Goal: Transaction & Acquisition: Purchase product/service

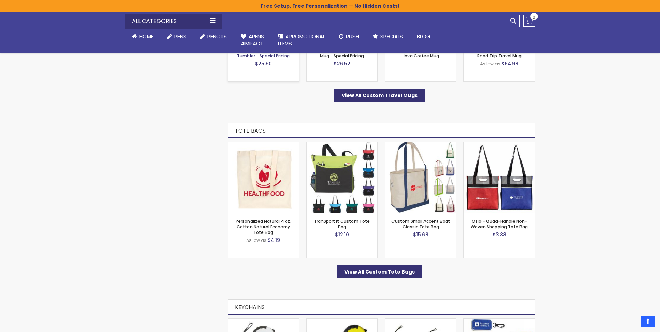
scroll to position [765, 0]
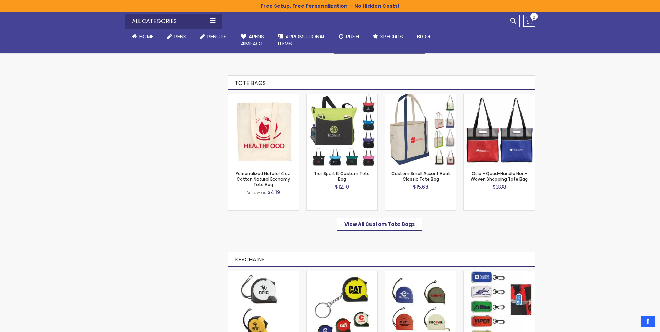
click at [382, 220] on span "View All Custom Tote Bags" at bounding box center [379, 223] width 70 height 7
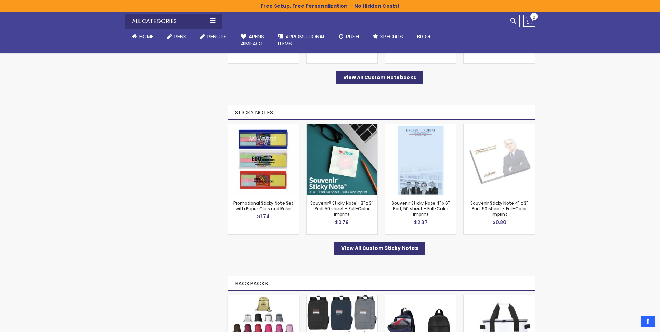
scroll to position [1217, 0]
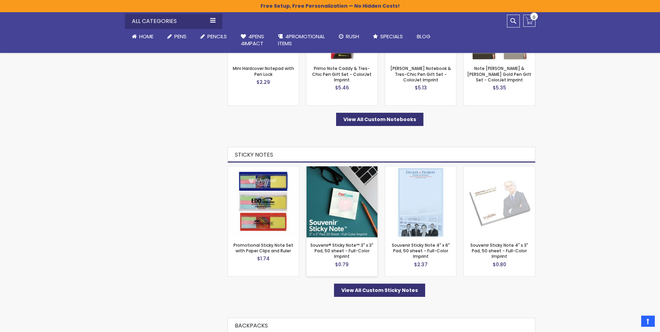
click at [340, 205] on img at bounding box center [341, 201] width 71 height 71
